Goal: Task Accomplishment & Management: Use online tool/utility

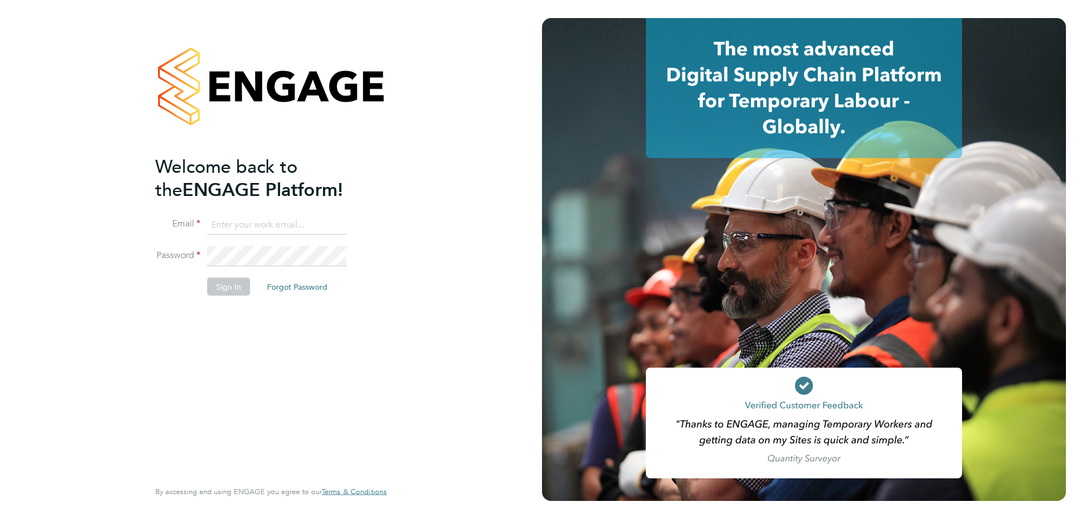
type input "timesheets@carmichaeluk.com"
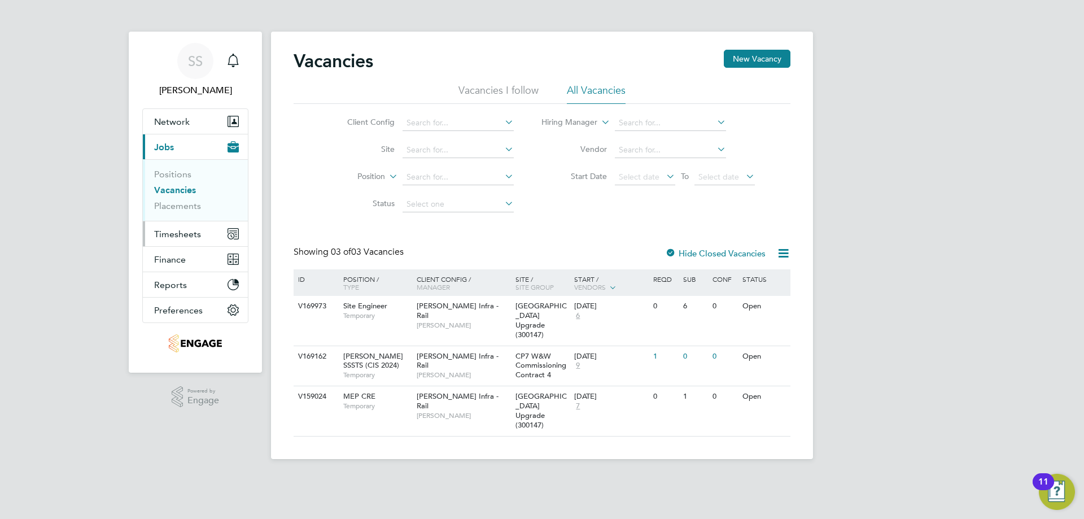
click at [194, 233] on span "Timesheets" at bounding box center [177, 234] width 47 height 11
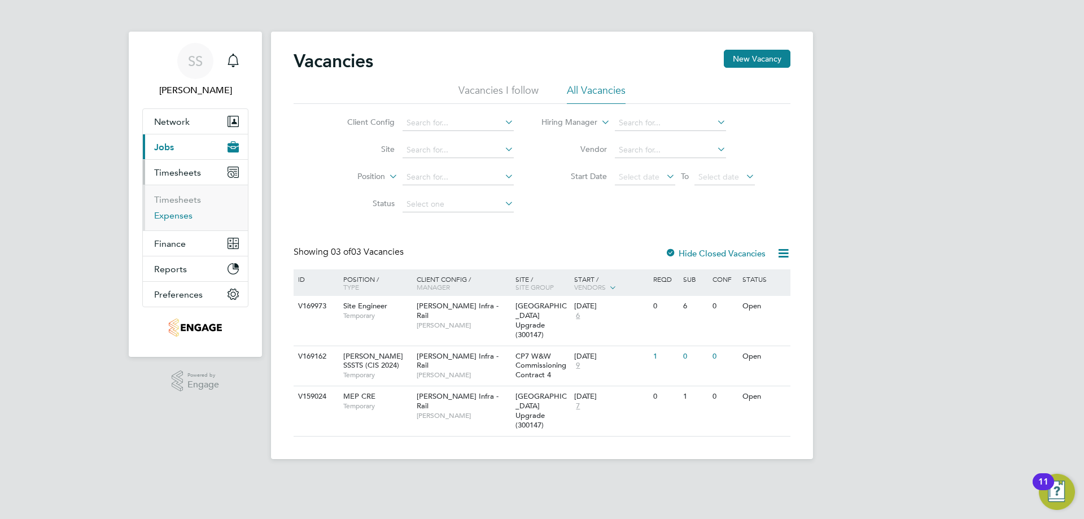
click at [177, 218] on link "Expenses" at bounding box center [173, 215] width 38 height 11
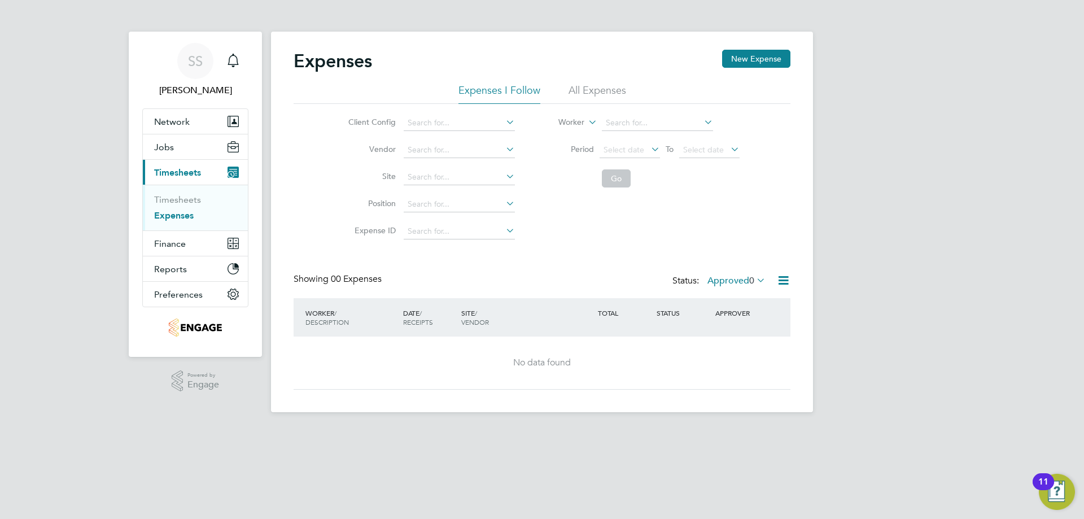
click at [588, 89] on li "All Expenses" at bounding box center [597, 94] width 58 height 20
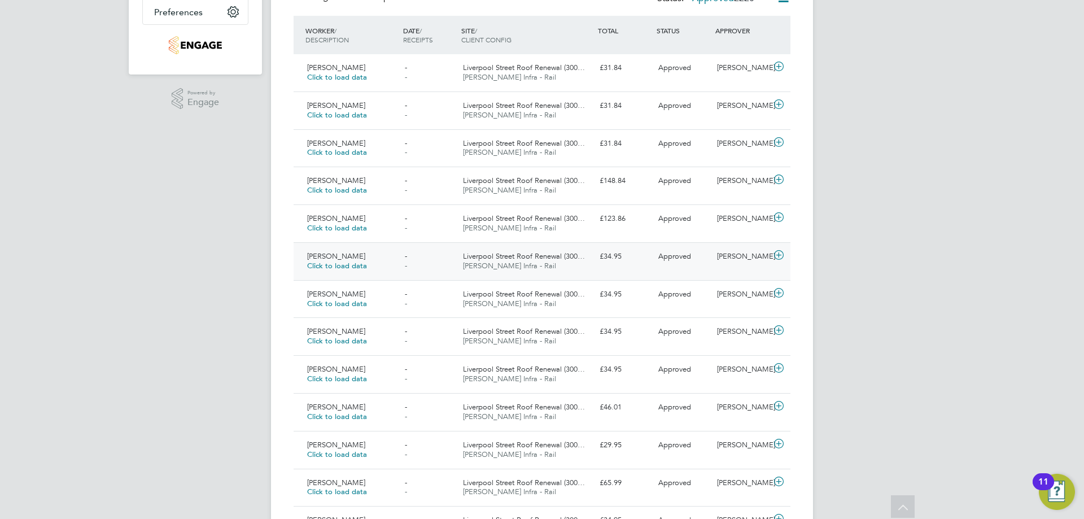
click at [414, 262] on div "- -" at bounding box center [429, 261] width 59 height 28
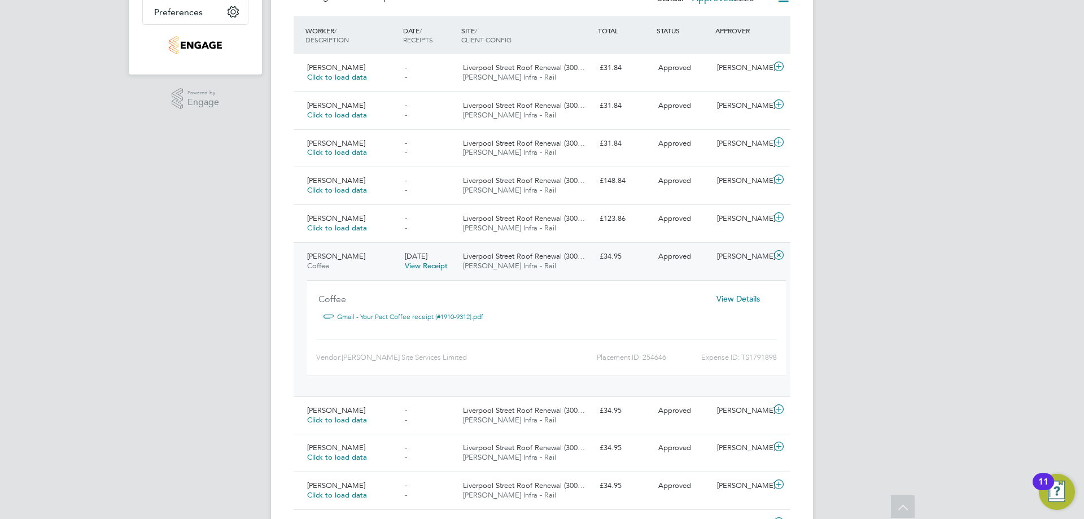
click at [450, 260] on div "[DATE] View Receipt" at bounding box center [429, 261] width 59 height 28
